Goal: Task Accomplishment & Management: Complete application form

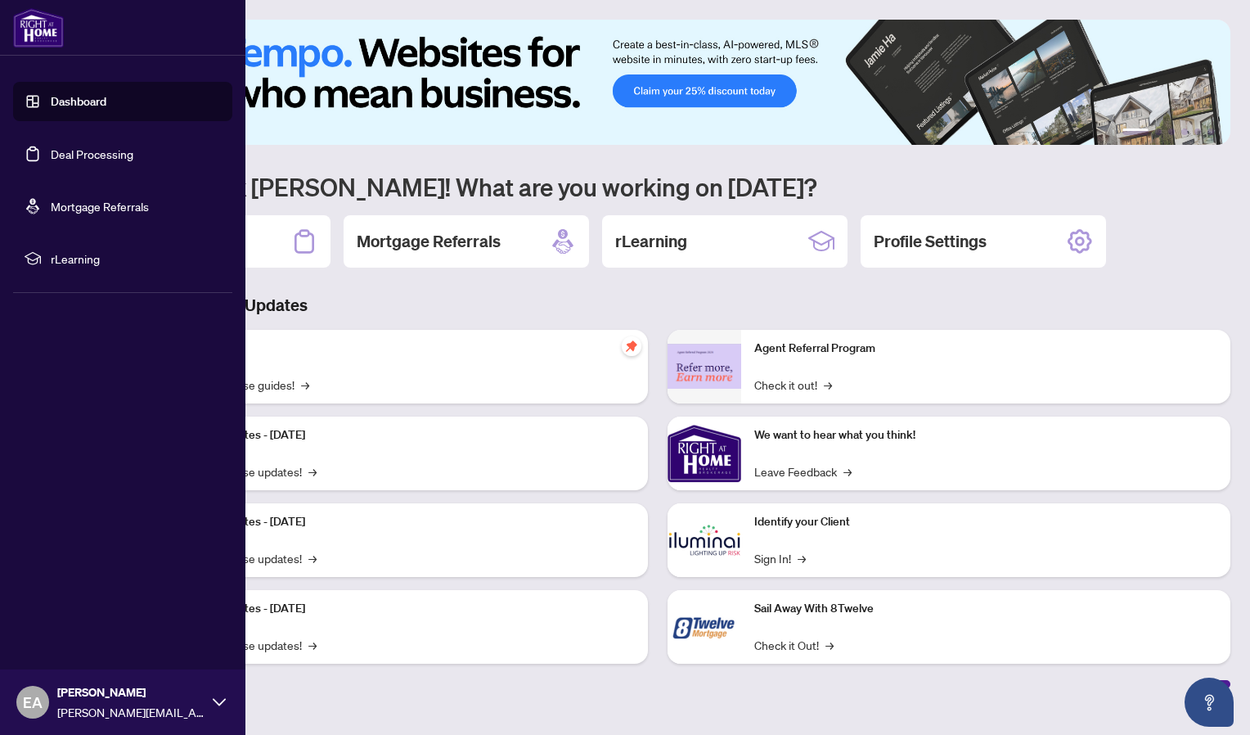
click at [51, 152] on link "Deal Processing" at bounding box center [92, 153] width 83 height 15
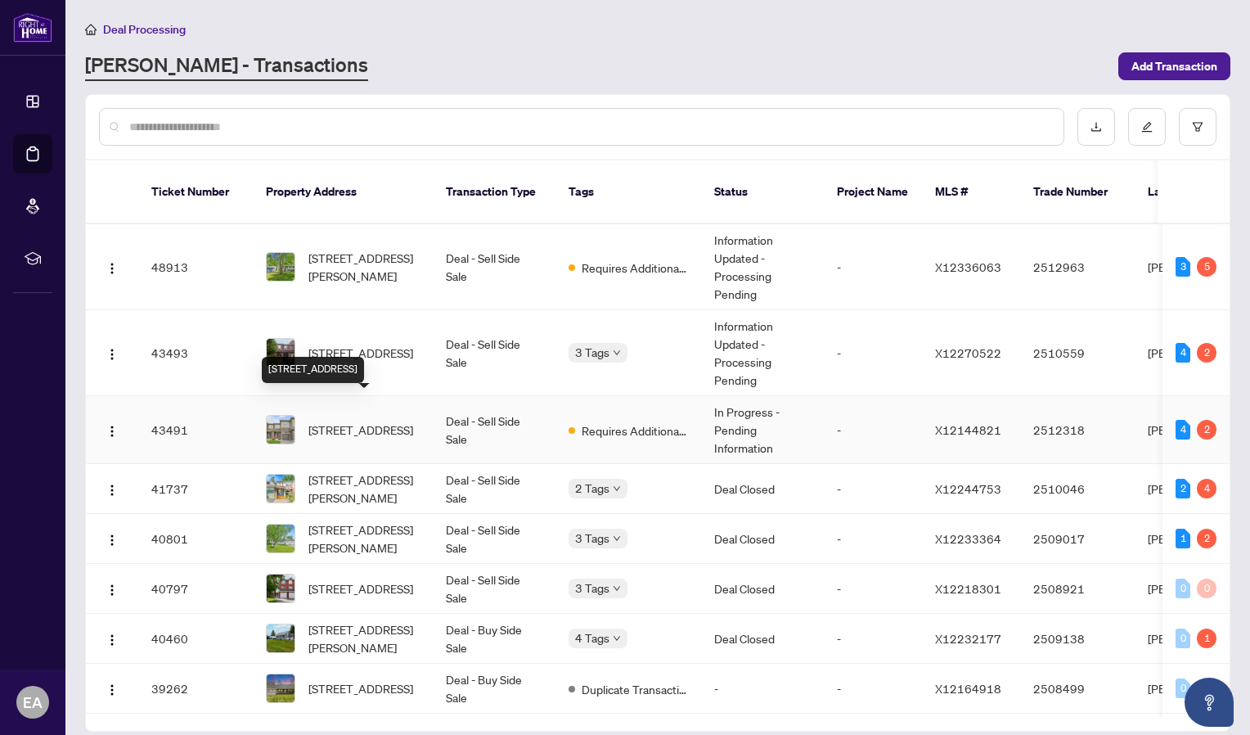
click at [403, 421] on span "[STREET_ADDRESS]" at bounding box center [360, 430] width 105 height 18
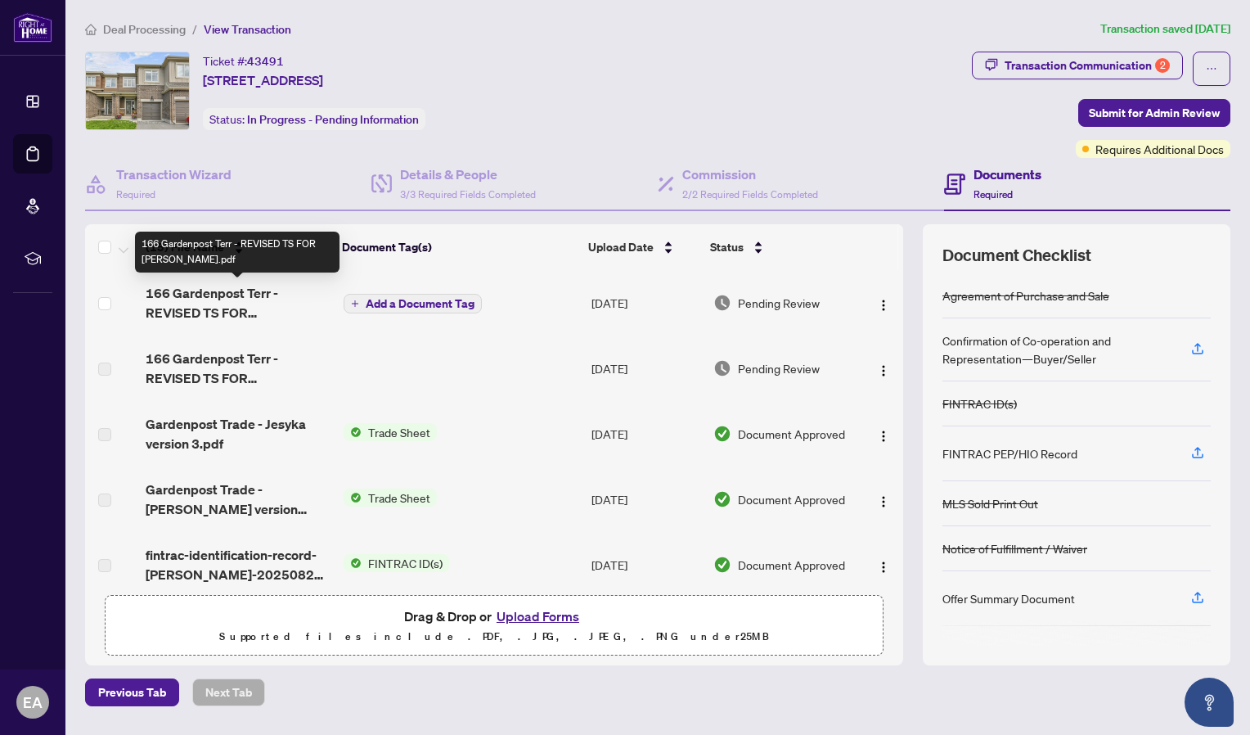
click at [206, 302] on span "166 Gardenpost Terr - REVISED TS FOR [PERSON_NAME].pdf" at bounding box center [238, 302] width 185 height 39
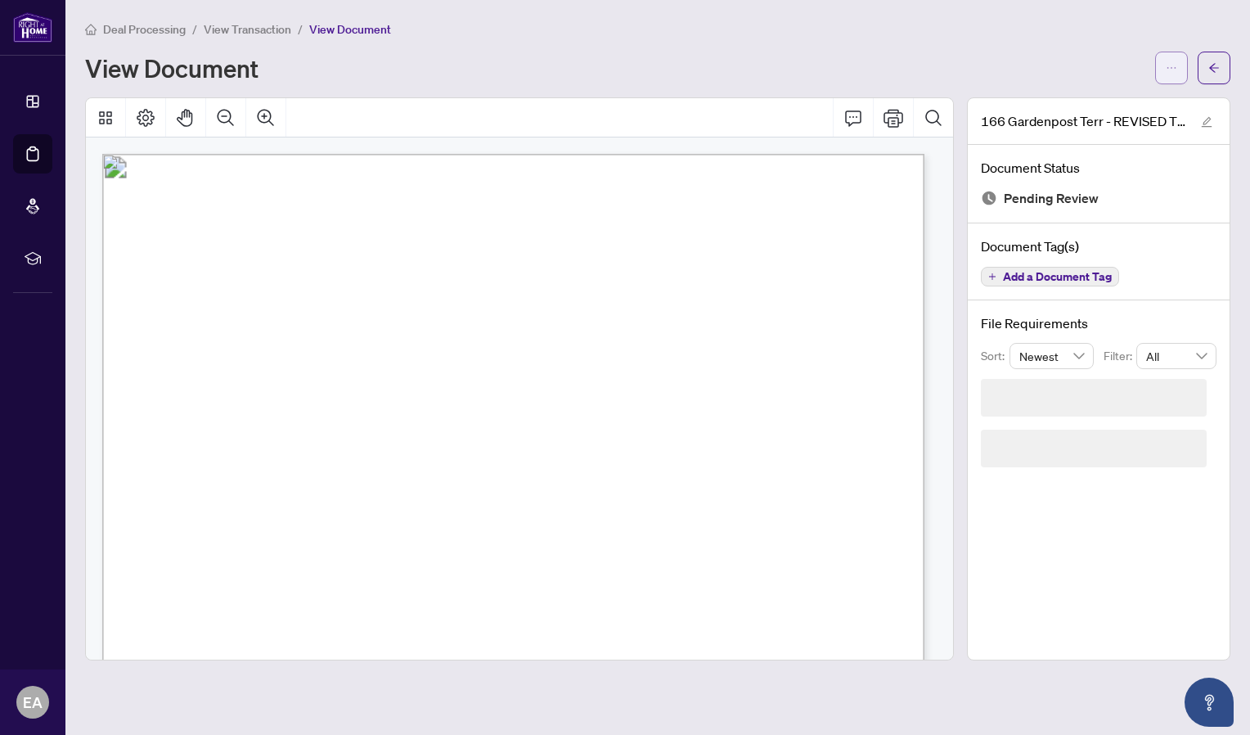
click at [1164, 68] on button "button" at bounding box center [1171, 68] width 33 height 33
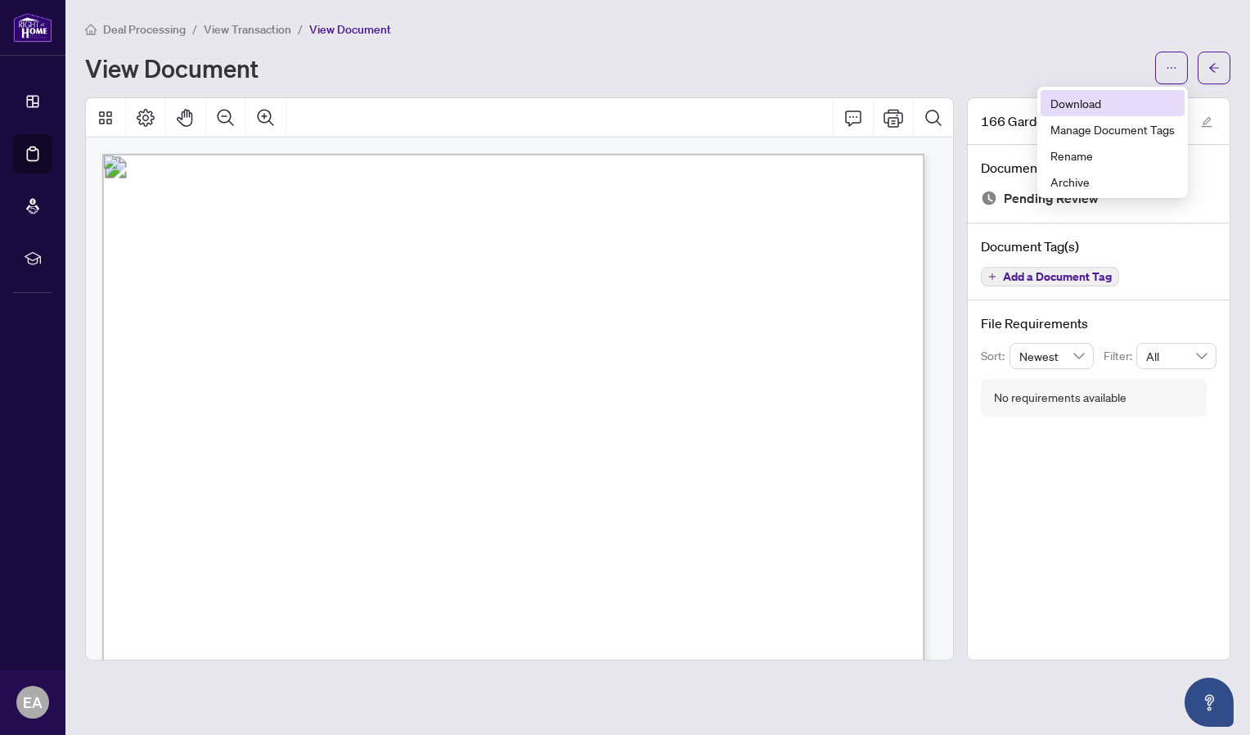
click at [1099, 108] on span "Download" at bounding box center [1113, 103] width 124 height 18
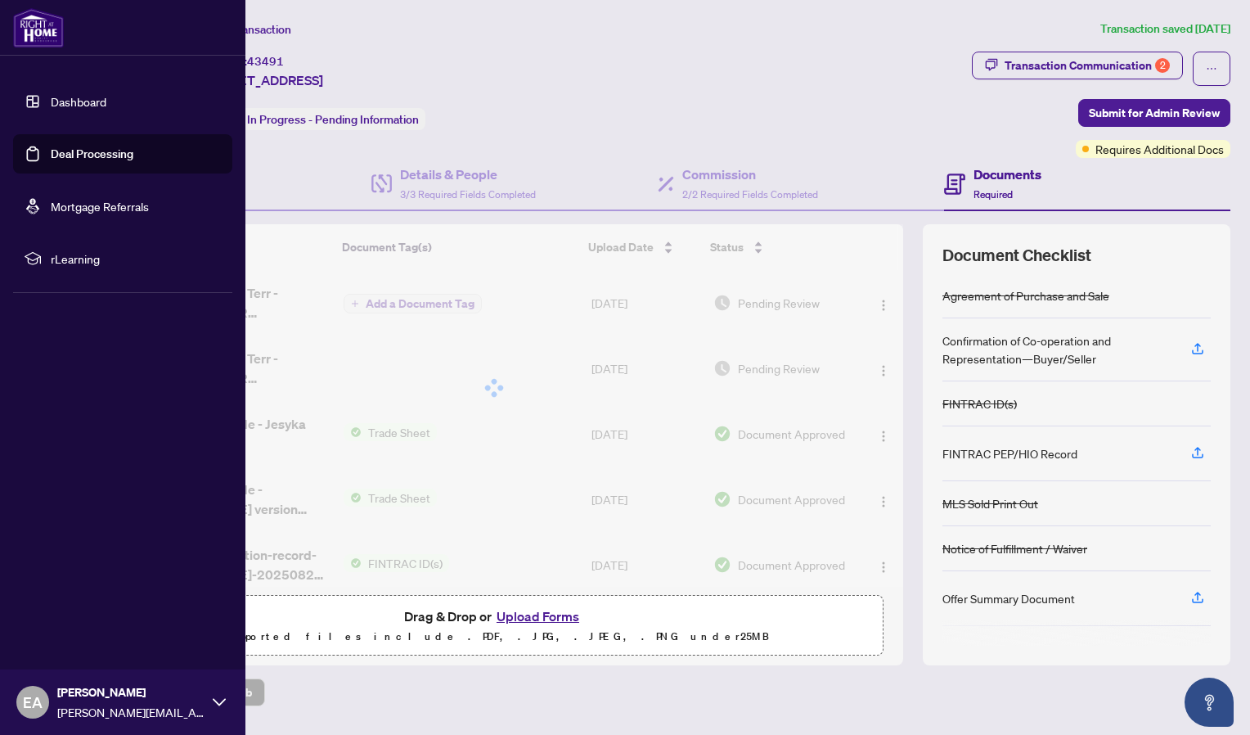
click at [46, 686] on div "EA [PERSON_NAME] [PERSON_NAME][EMAIL_ADDRESS][DOMAIN_NAME]" at bounding box center [122, 701] width 245 height 65
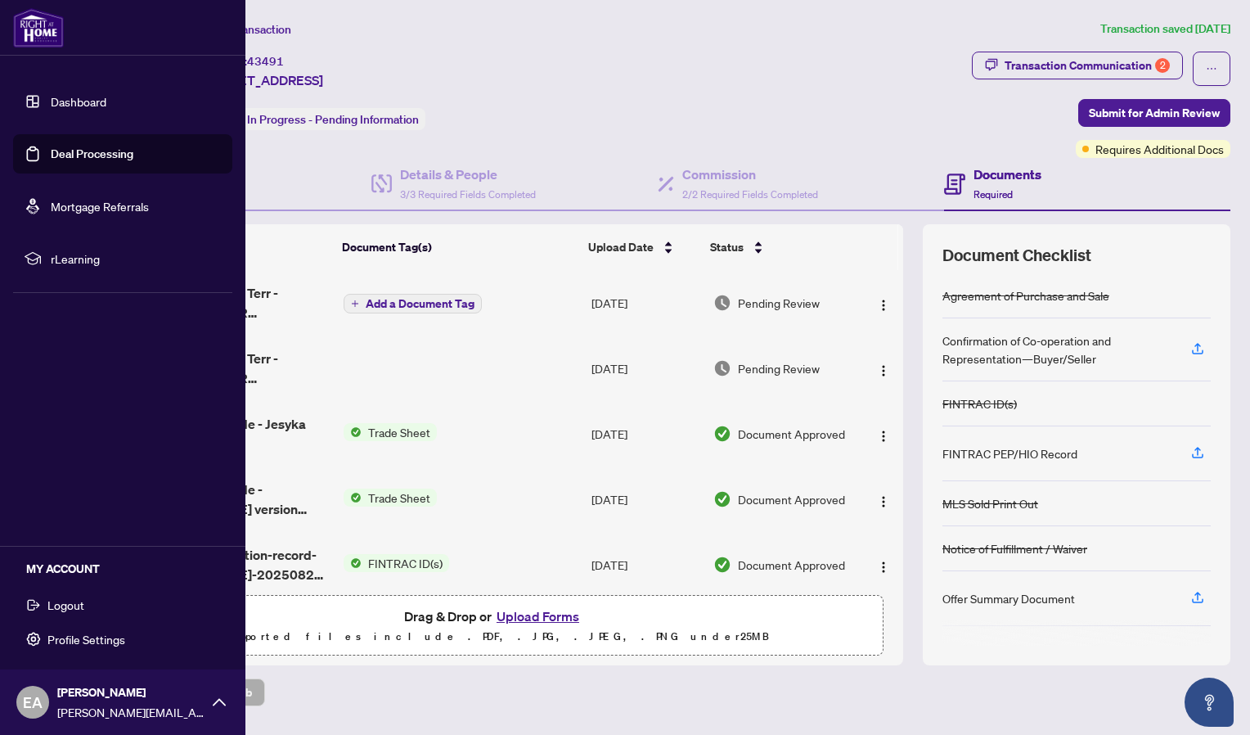
click at [73, 619] on div "MY ACCOUNT Logout Profile Settings" at bounding box center [122, 606] width 245 height 120
click at [71, 616] on span "Logout" at bounding box center [65, 605] width 37 height 26
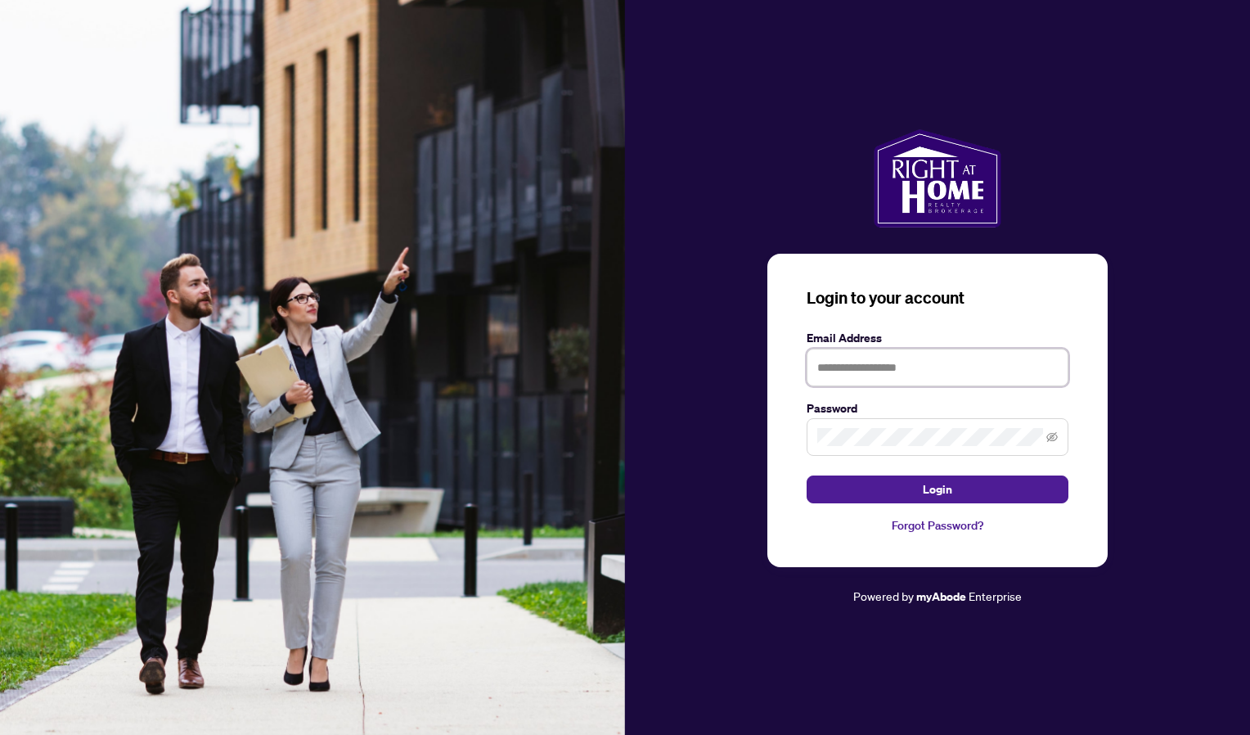
type input "**********"
click at [886, 488] on button "Login" at bounding box center [938, 489] width 262 height 28
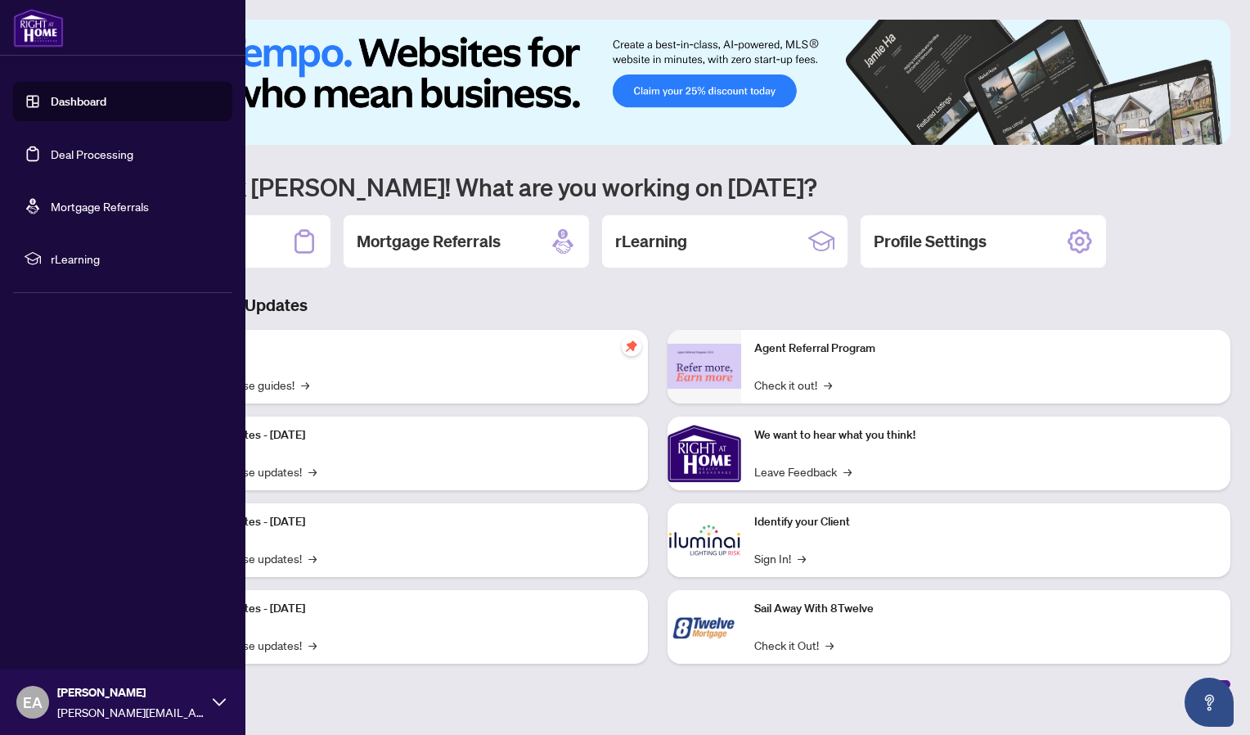
click at [51, 146] on link "Deal Processing" at bounding box center [92, 153] width 83 height 15
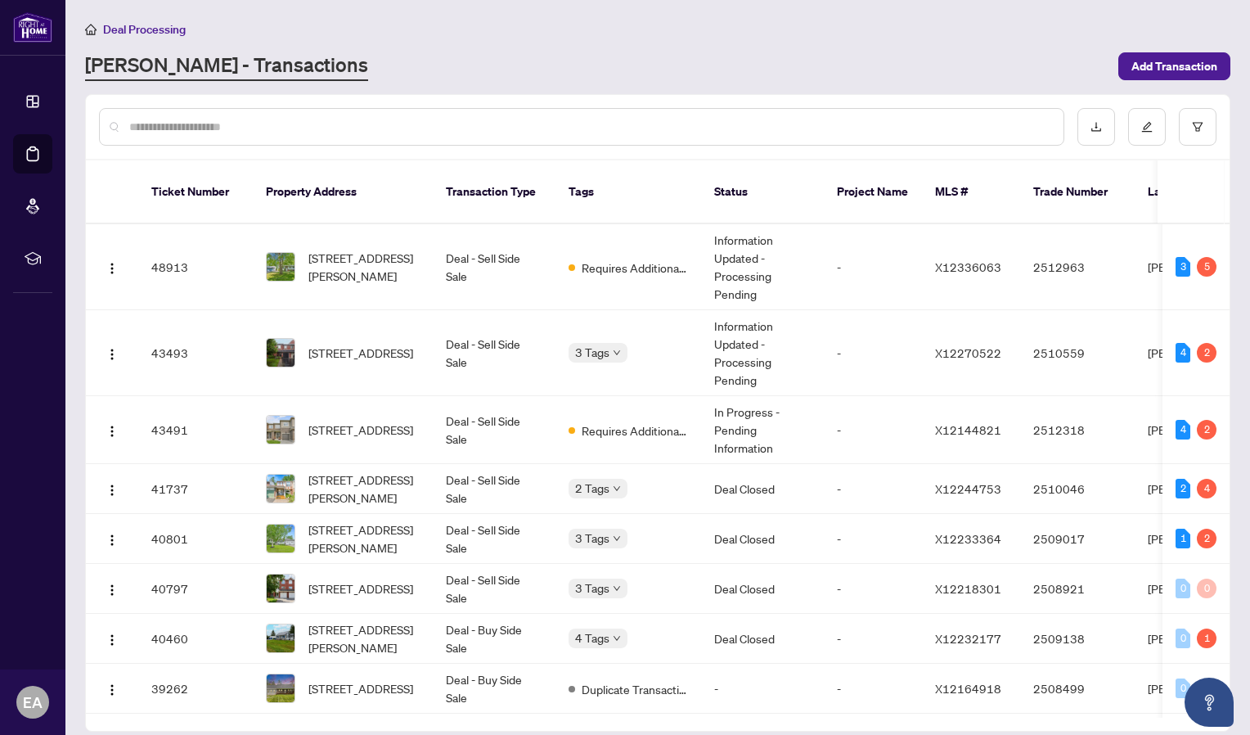
drag, startPoint x: 1249, startPoint y: 169, endPoint x: 1249, endPoint y: 219, distance: 49.9
click at [1249, 219] on html "Dashboard Deal Processing Mortgage Referrals rLearning EA [PERSON_NAME] [PERSON…" at bounding box center [625, 367] width 1250 height 735
click at [379, 421] on span "[STREET_ADDRESS]" at bounding box center [360, 430] width 105 height 18
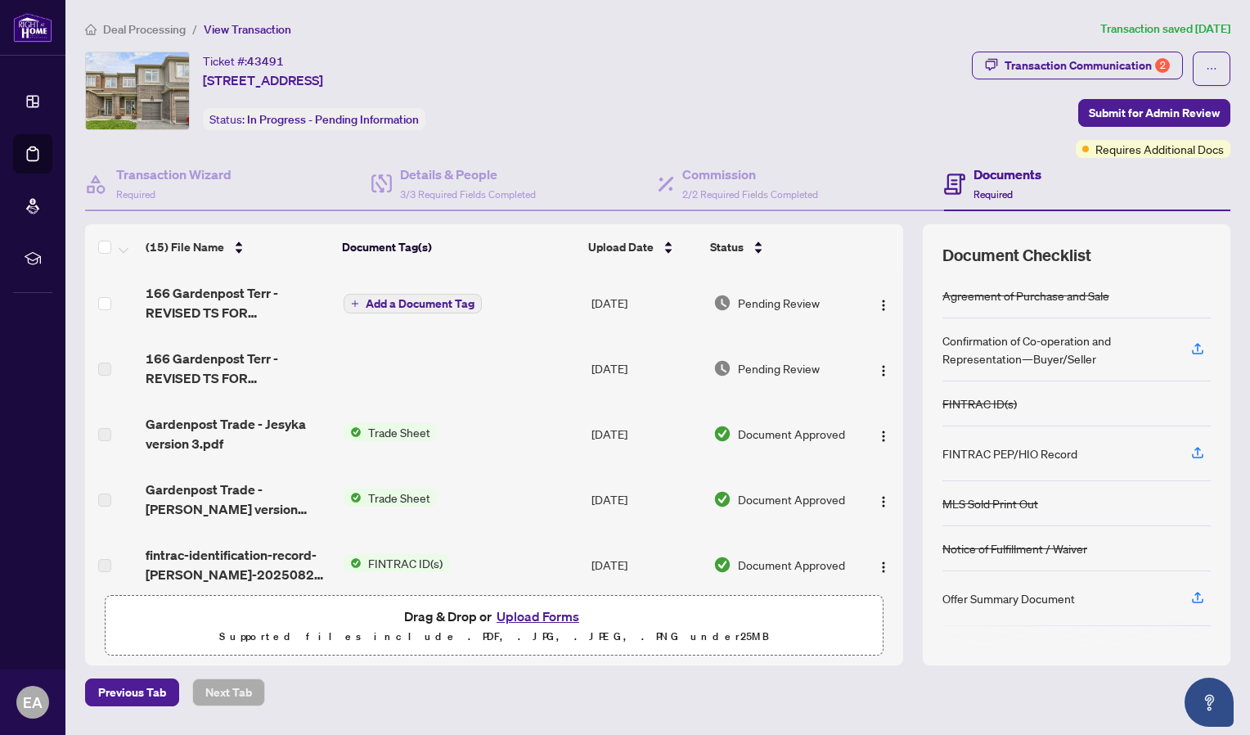
click at [524, 618] on button "Upload Forms" at bounding box center [538, 615] width 92 height 21
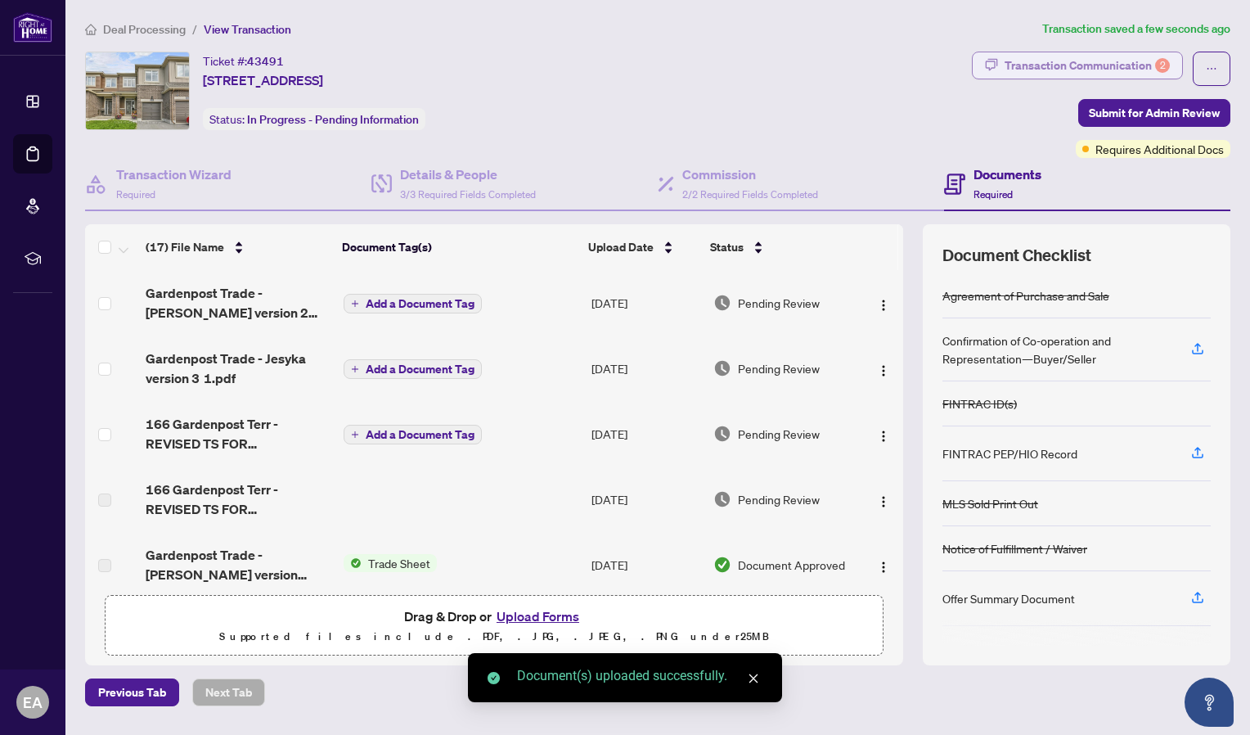
click at [1094, 67] on div "Transaction Communication 2" at bounding box center [1087, 65] width 165 height 26
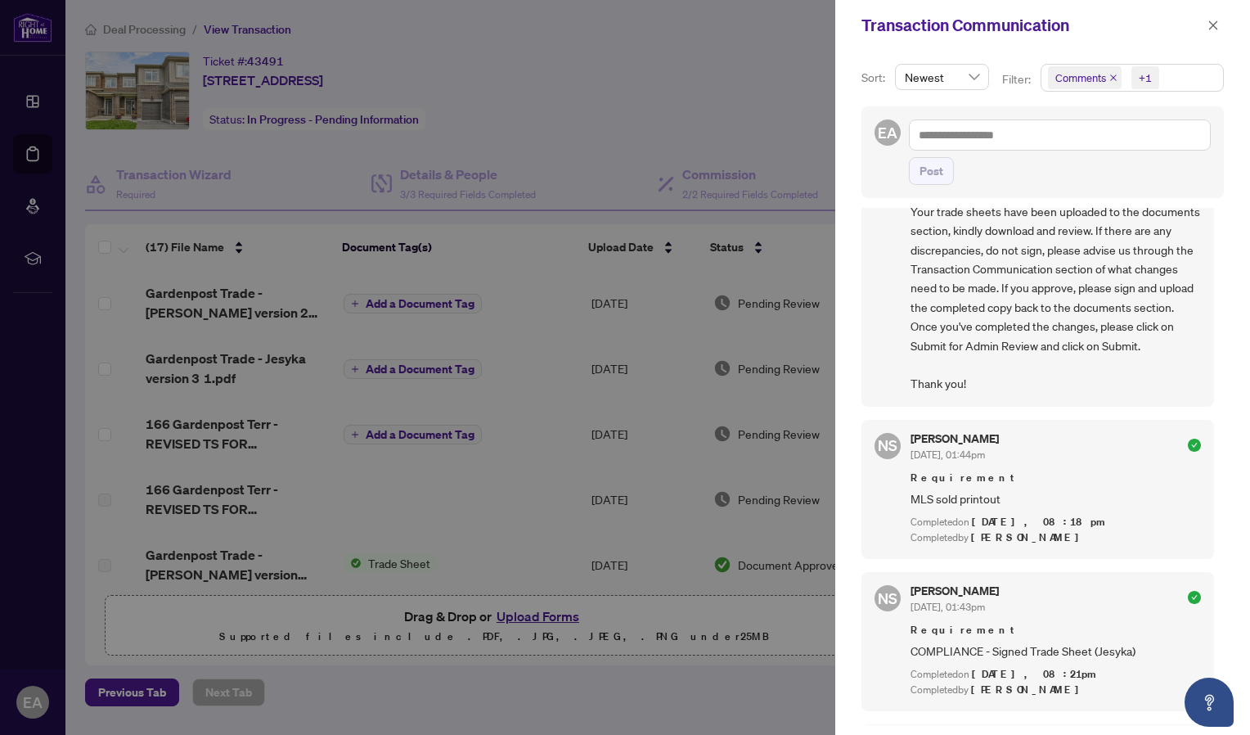
scroll to position [848, 0]
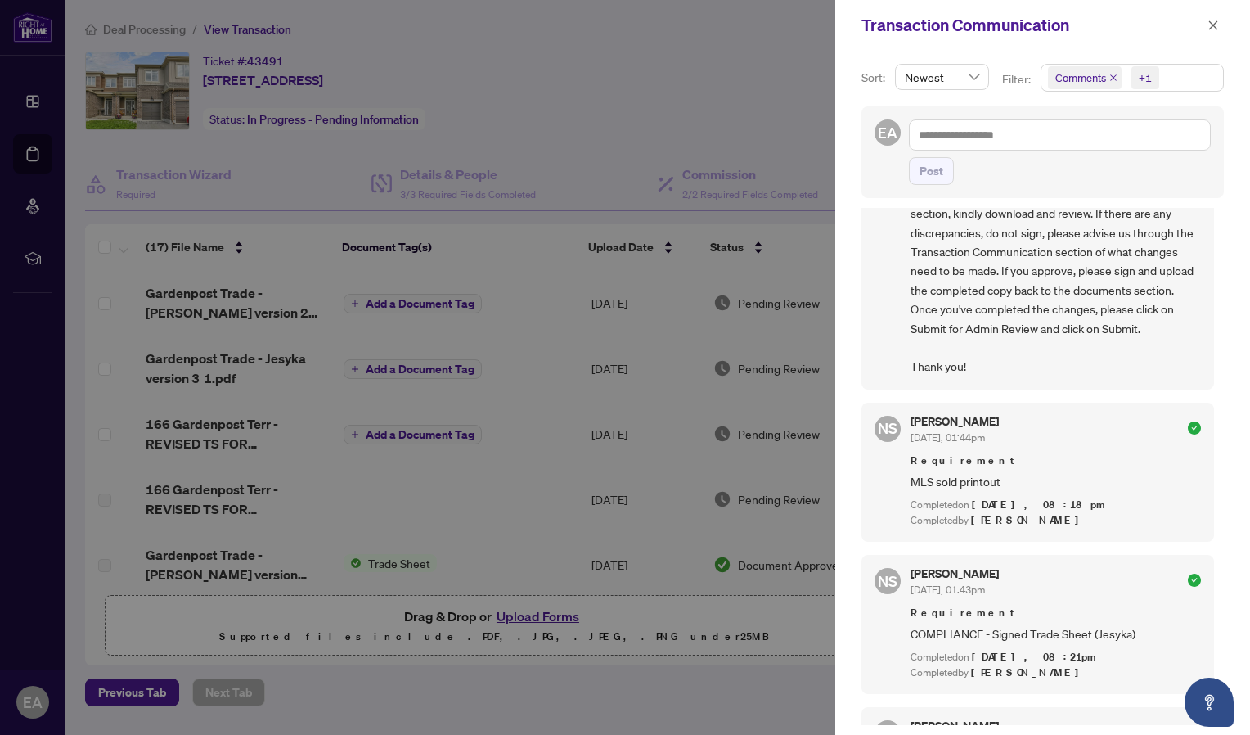
click at [758, 327] on div at bounding box center [625, 367] width 1250 height 735
click at [1210, 29] on icon "close" at bounding box center [1213, 24] width 9 height 9
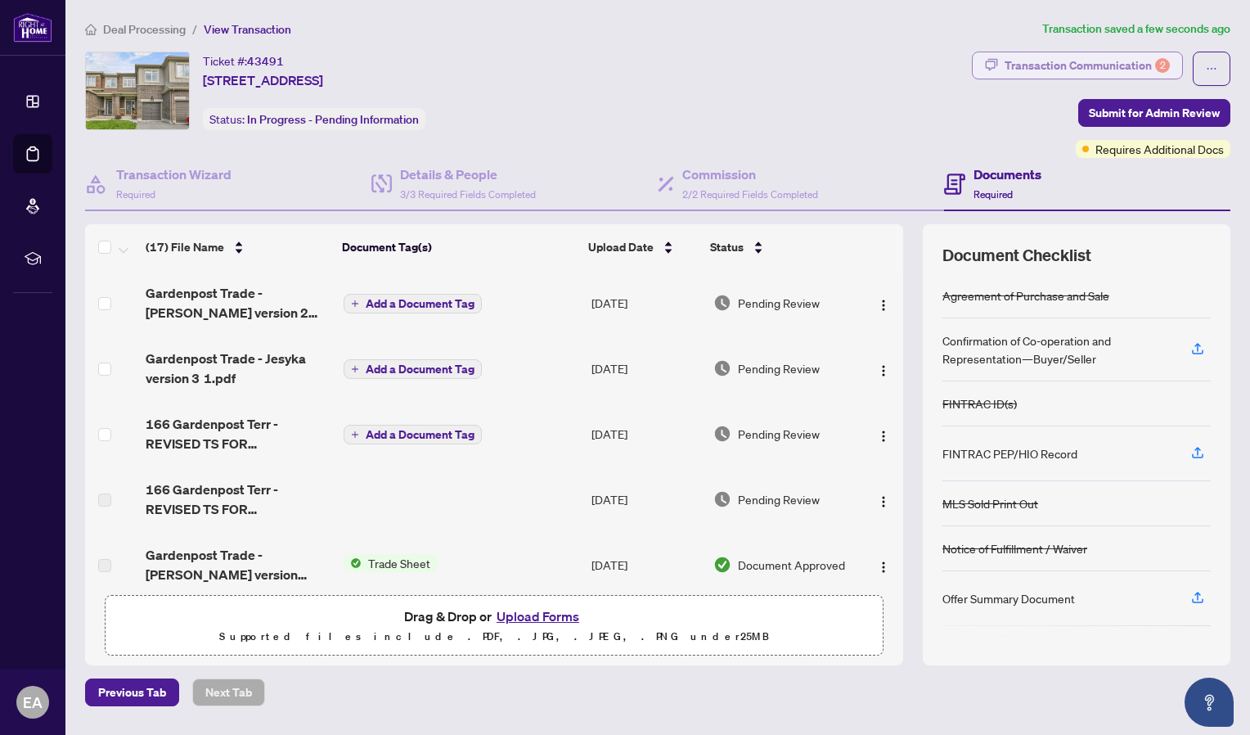
click at [1108, 71] on div "Transaction Communication 2" at bounding box center [1087, 65] width 165 height 26
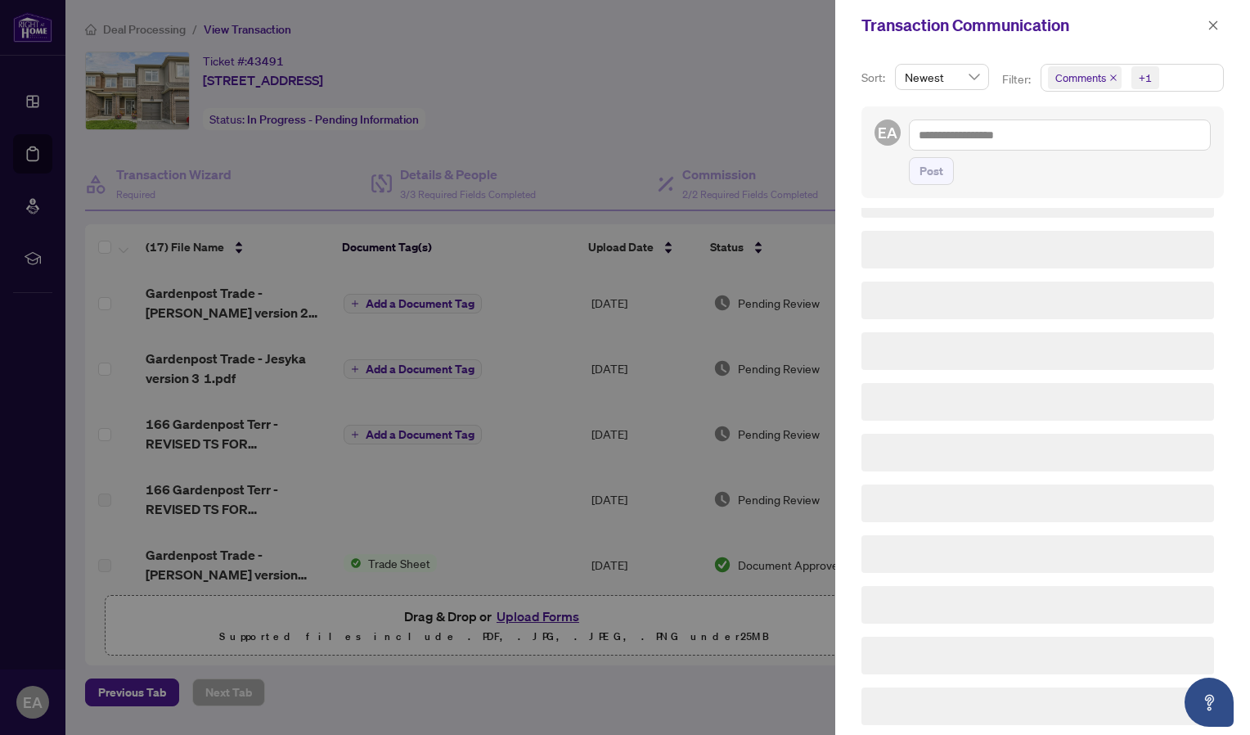
scroll to position [241, 0]
click at [1207, 29] on button "button" at bounding box center [1213, 26] width 21 height 20
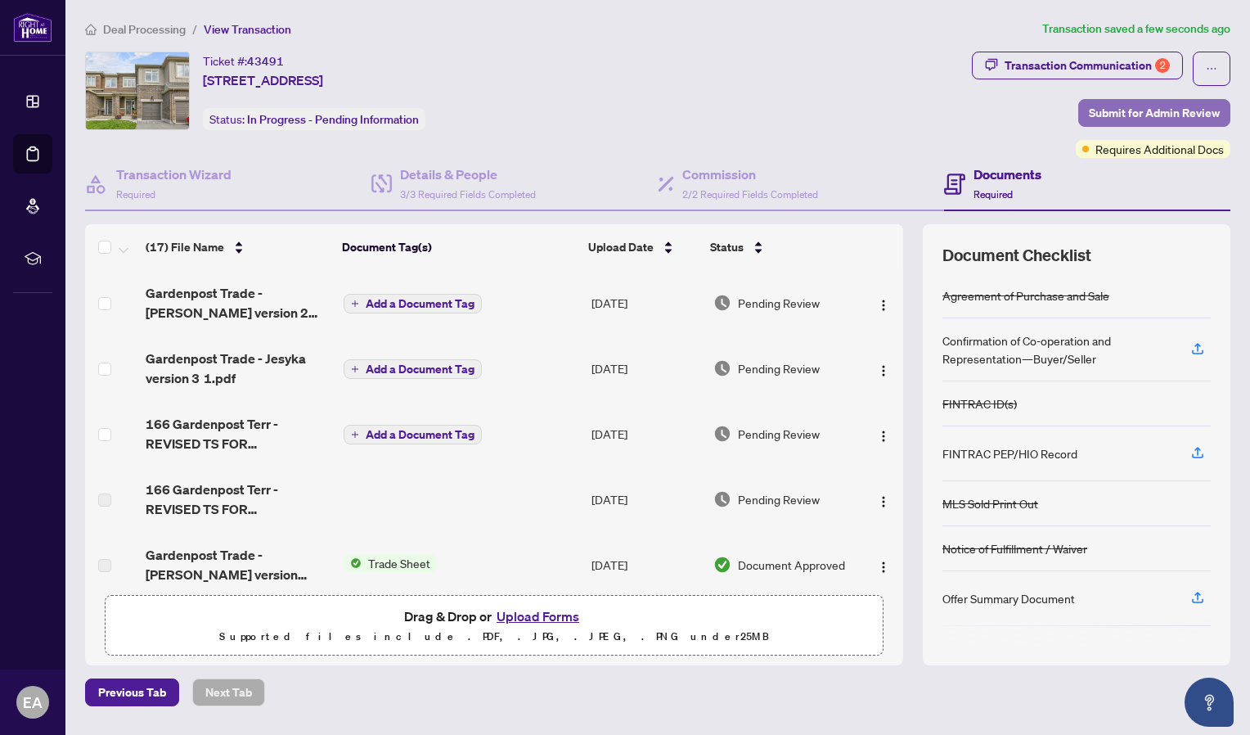
click at [1168, 112] on span "Submit for Admin Review" at bounding box center [1154, 113] width 131 height 26
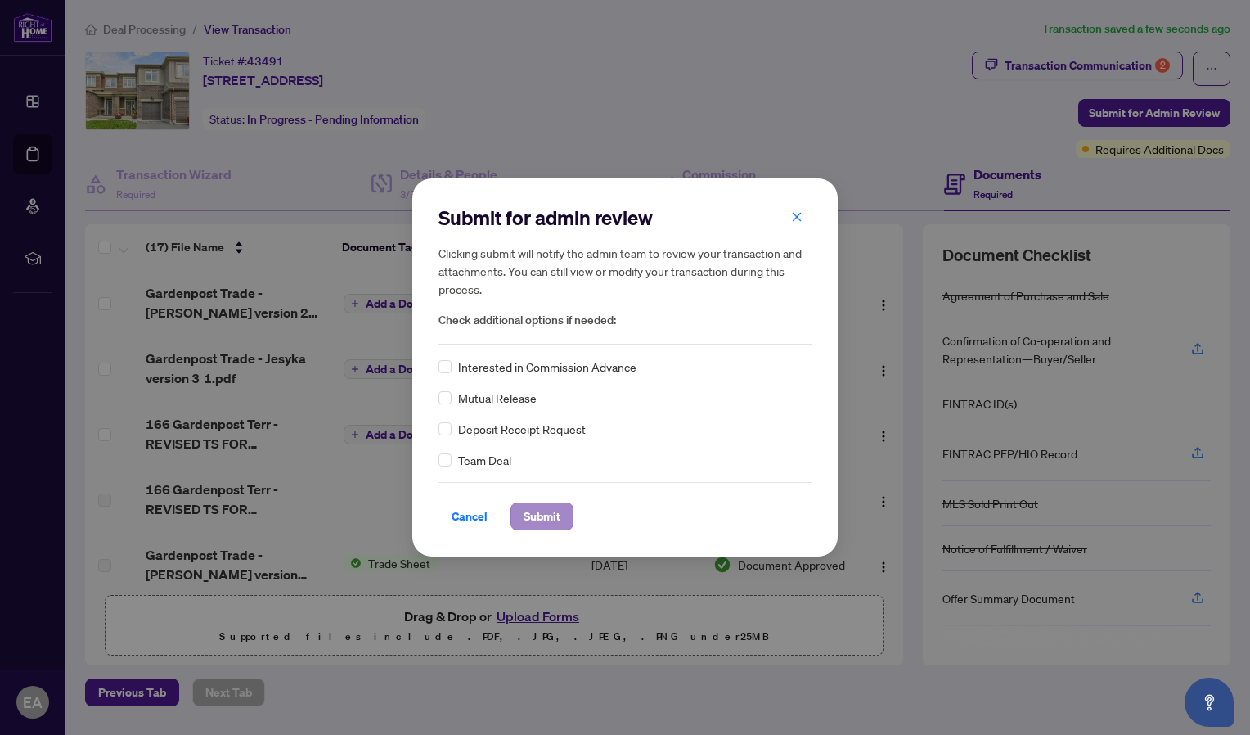
click at [544, 497] on div "Cancel Submit" at bounding box center [625, 506] width 373 height 48
click at [547, 516] on span "Submit" at bounding box center [542, 516] width 37 height 26
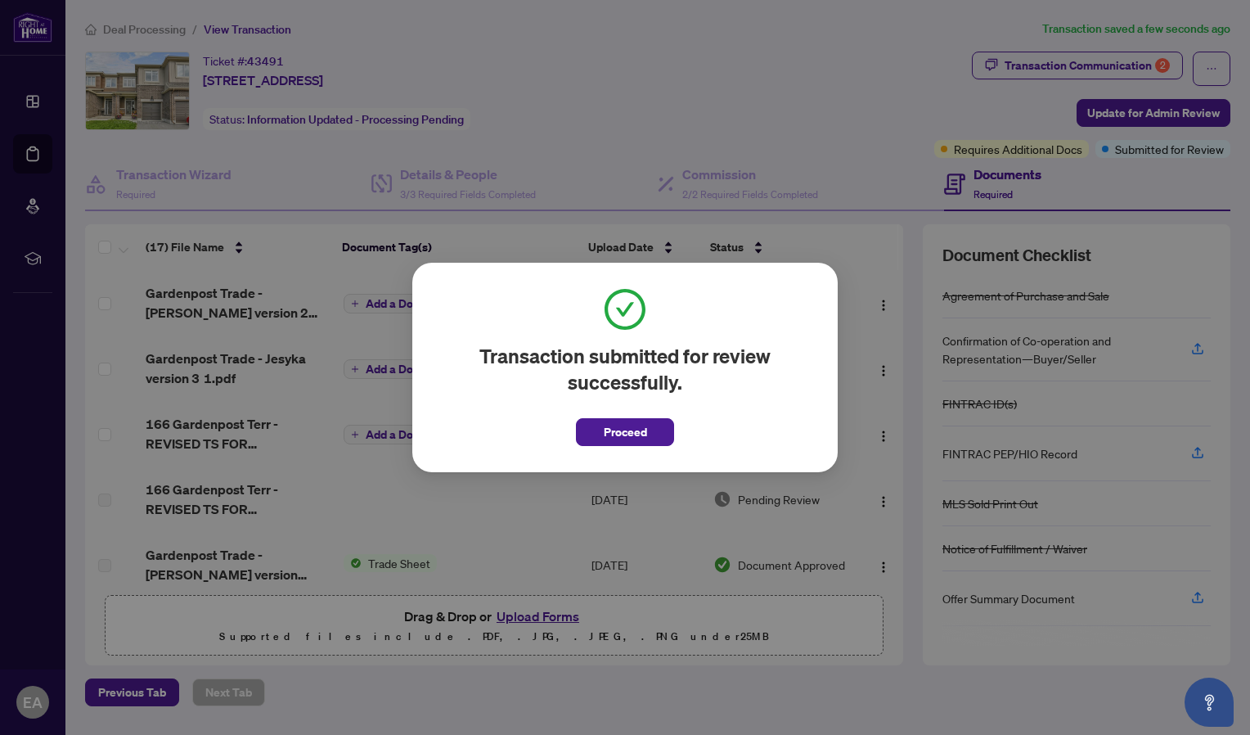
click at [1065, 65] on div "Transaction submitted for review successfully. Proceed Cancel OK" at bounding box center [625, 367] width 1250 height 735
click at [643, 448] on div "Transaction submitted for review successfully. Proceed Cancel OK" at bounding box center [624, 367] width 425 height 209
click at [640, 437] on span "Proceed" at bounding box center [625, 432] width 43 height 26
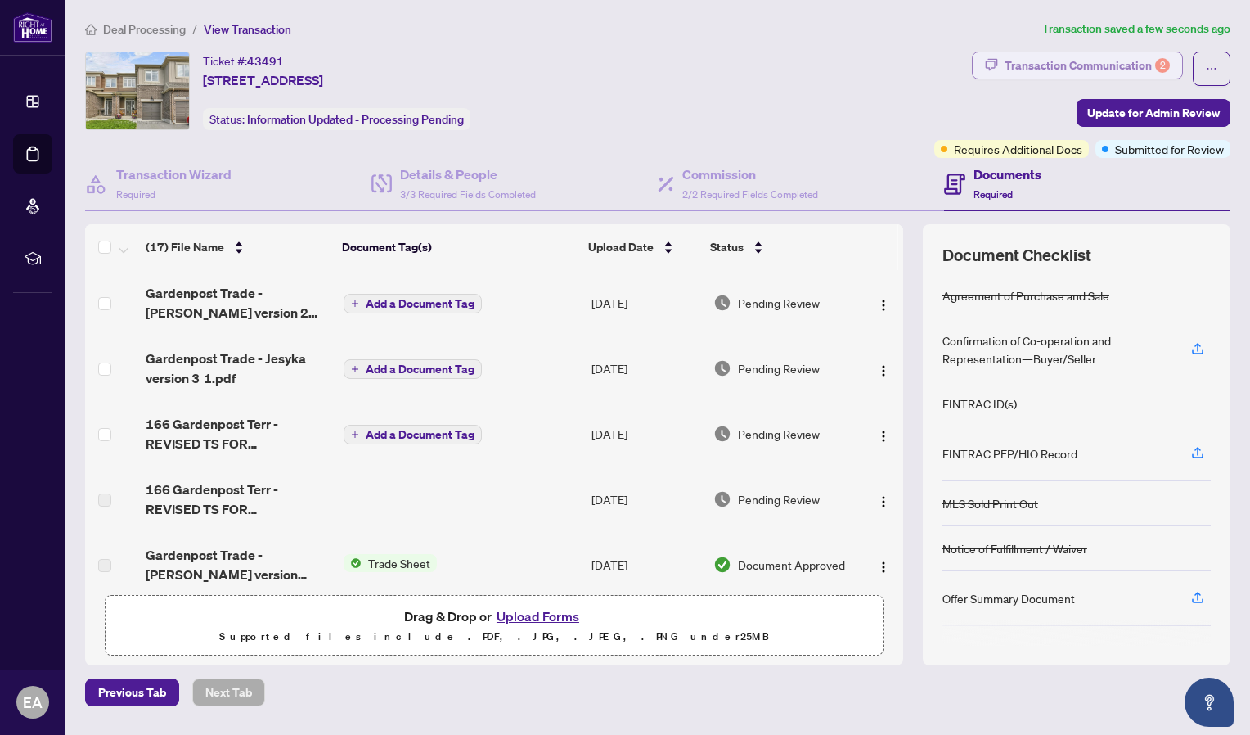
click at [1075, 65] on div "Transaction Communication 2" at bounding box center [1087, 65] width 165 height 26
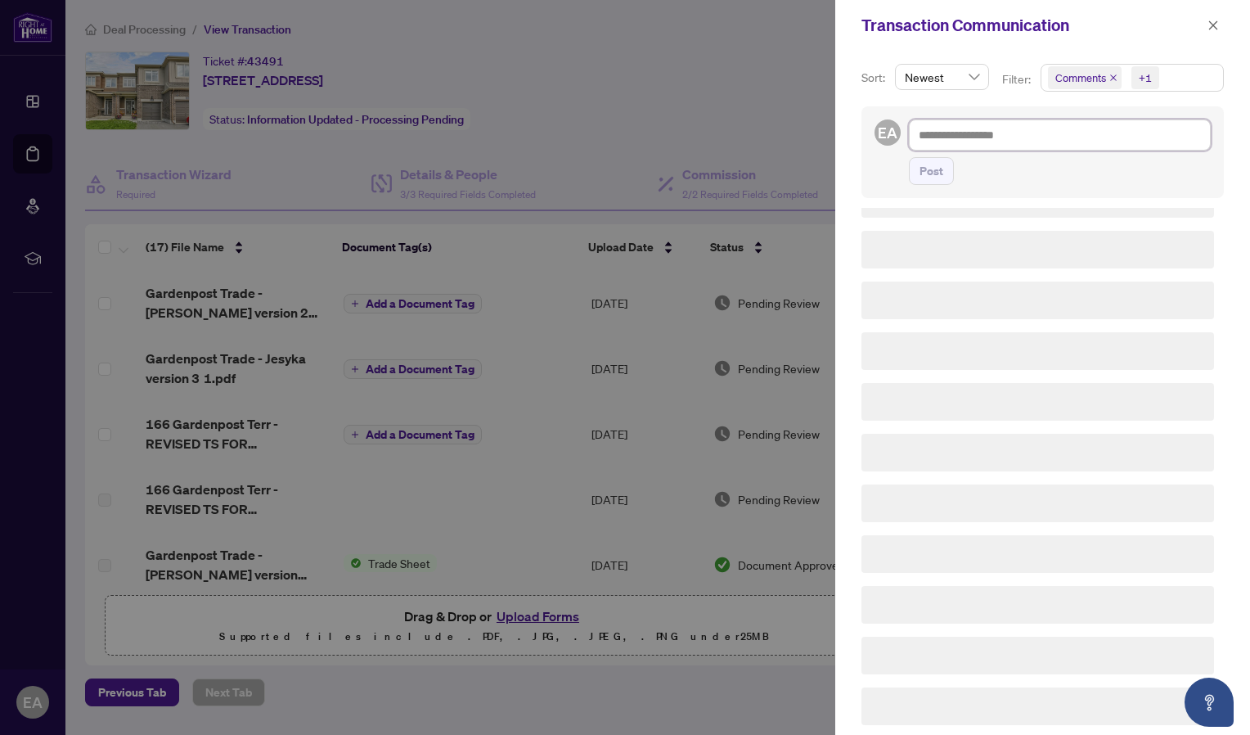
click at [1032, 126] on textarea at bounding box center [1060, 134] width 302 height 31
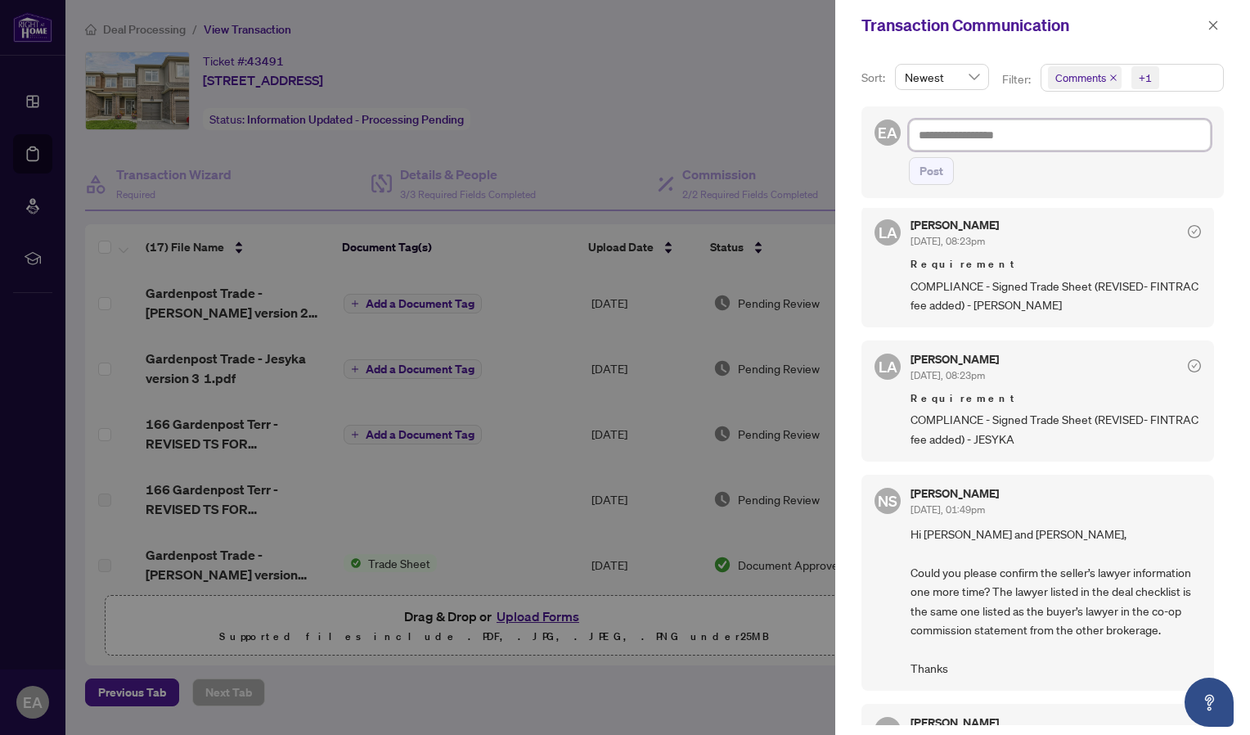
scroll to position [0, 0]
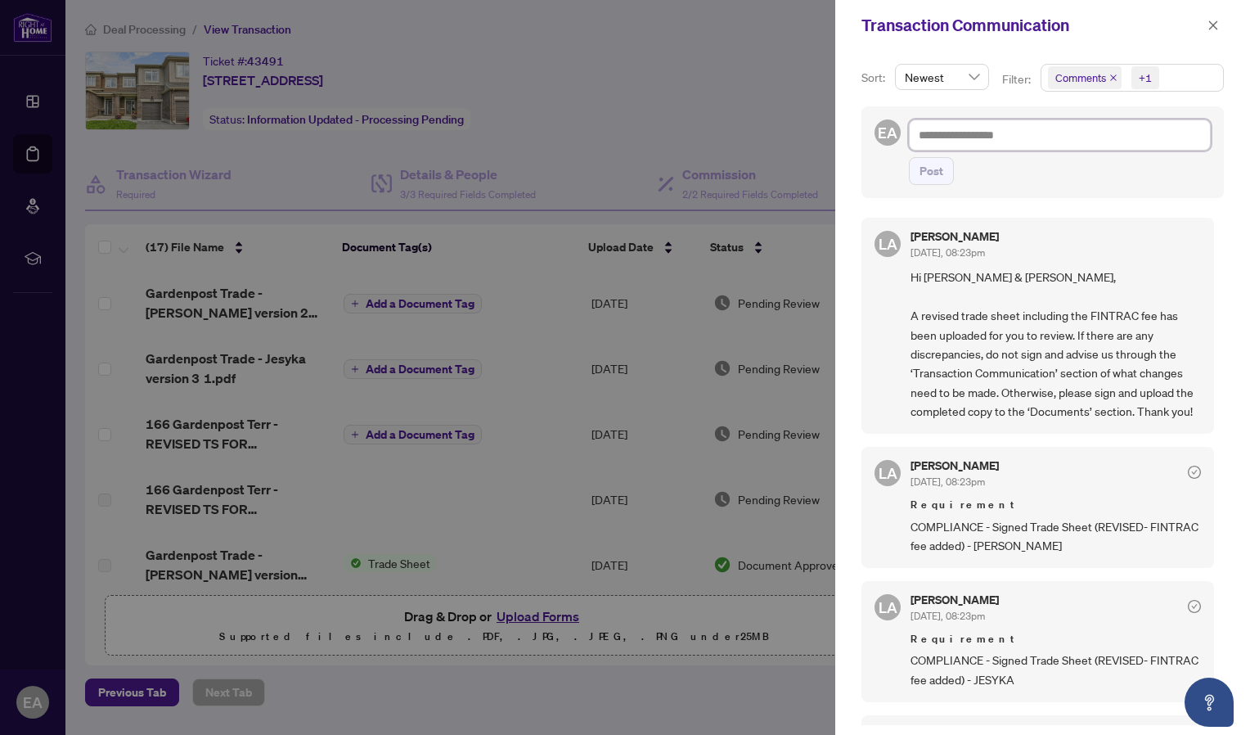
click at [1125, 79] on div "+1" at bounding box center [1144, 78] width 38 height 26
click at [101, 532] on div at bounding box center [625, 367] width 1250 height 735
click at [36, 698] on div at bounding box center [625, 367] width 1250 height 735
click at [1216, 29] on icon "close" at bounding box center [1213, 24] width 9 height 9
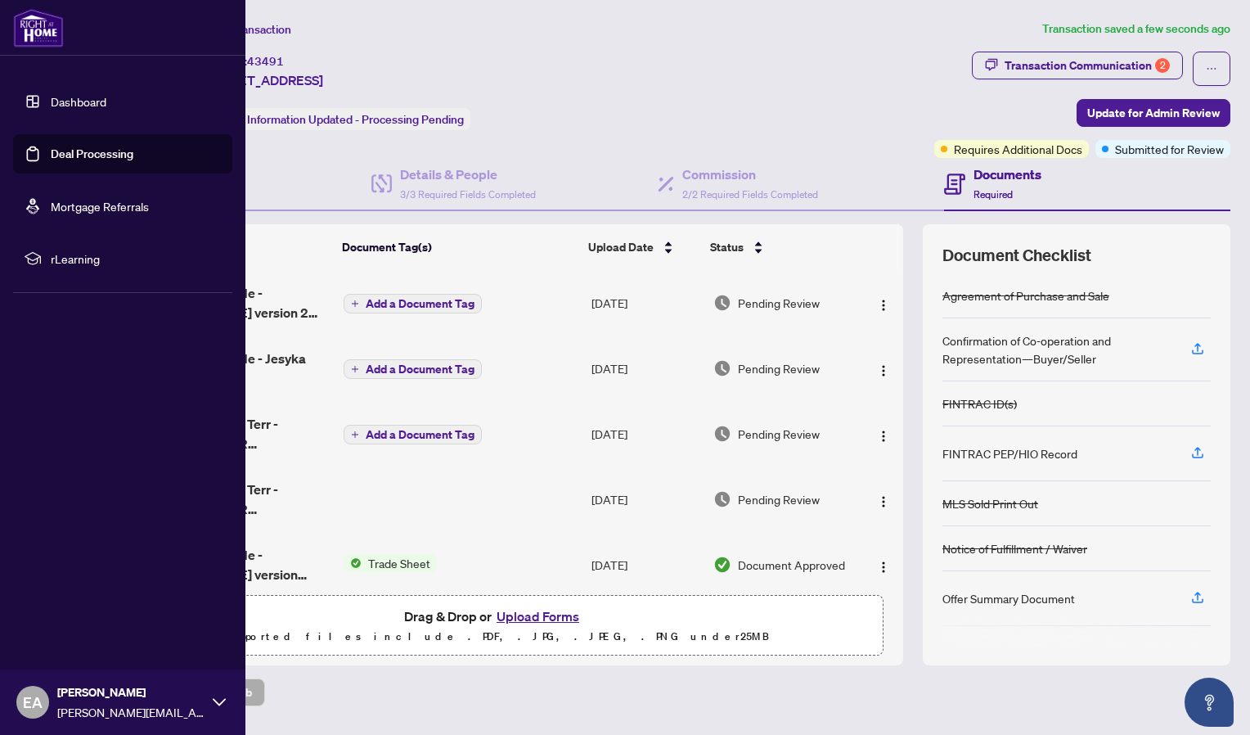
click at [32, 718] on span "EA" at bounding box center [32, 702] width 33 height 33
click at [0, 721] on html "Dashboard Deal Processing Mortgage Referrals rLearning EA [PERSON_NAME] [PERSON…" at bounding box center [625, 367] width 1250 height 735
click at [218, 706] on icon at bounding box center [219, 702] width 13 height 13
click at [69, 609] on span "Logout" at bounding box center [65, 605] width 37 height 26
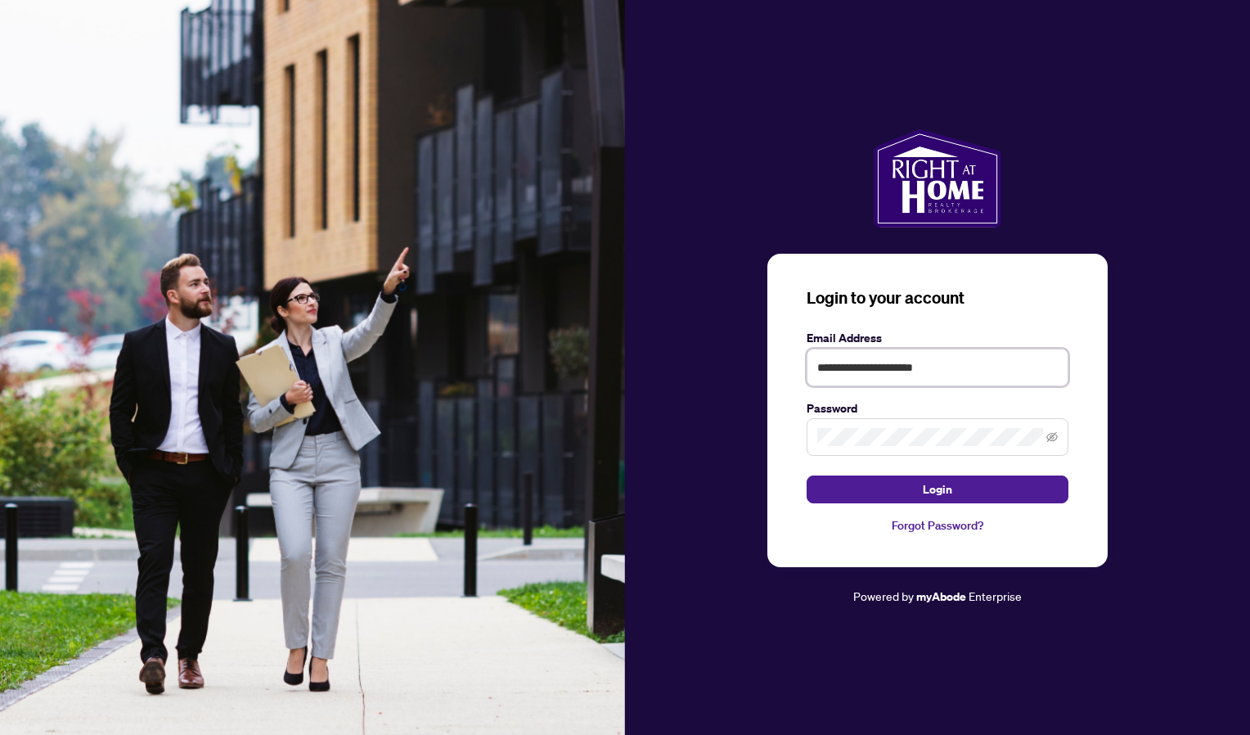
click at [859, 362] on input "**********" at bounding box center [938, 368] width 262 height 38
type input "**********"
click at [871, 498] on button "Login" at bounding box center [938, 489] width 262 height 28
